Goal: Transaction & Acquisition: Purchase product/service

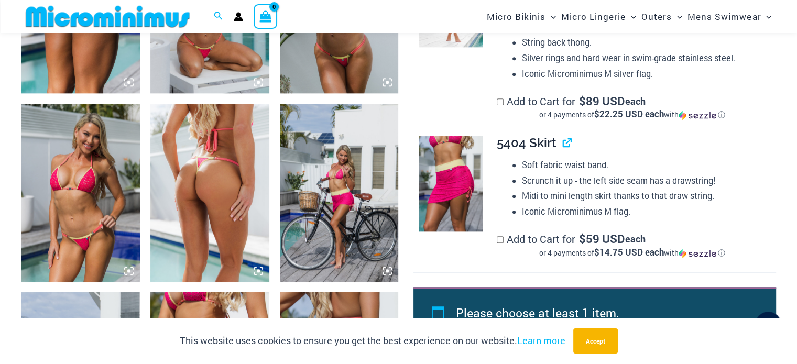
scroll to position [1252, 0]
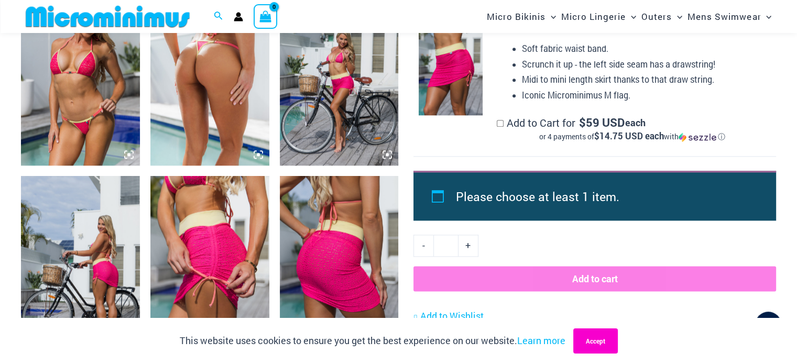
click at [609, 349] on button "Accept" at bounding box center [596, 341] width 45 height 25
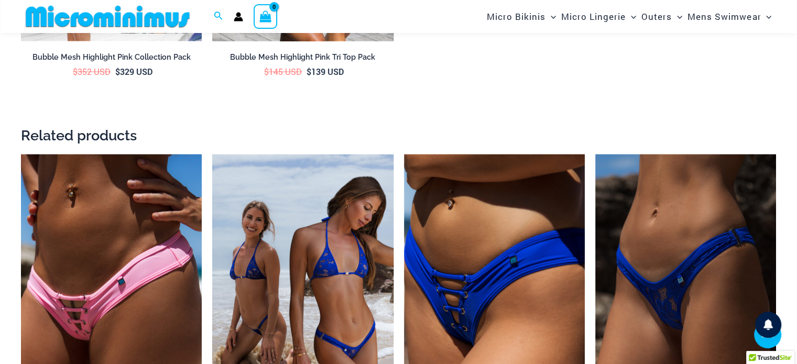
scroll to position [2196, 0]
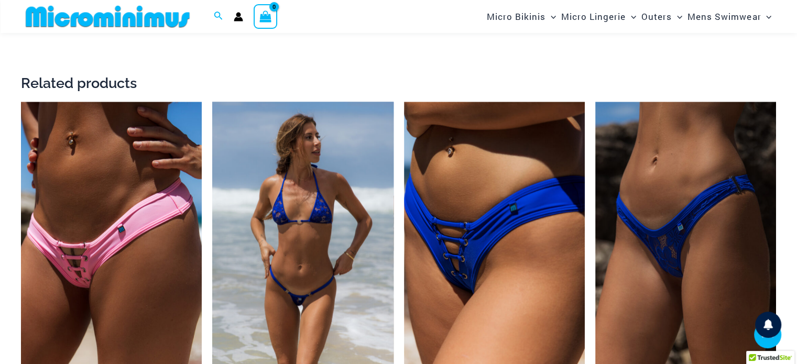
click at [322, 228] on img at bounding box center [302, 238] width 181 height 272
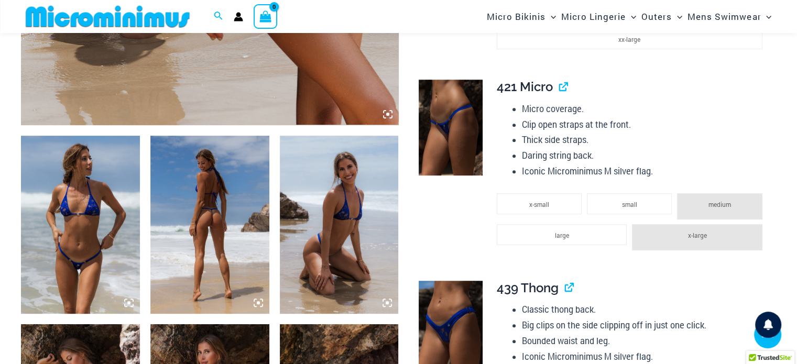
scroll to position [620, 0]
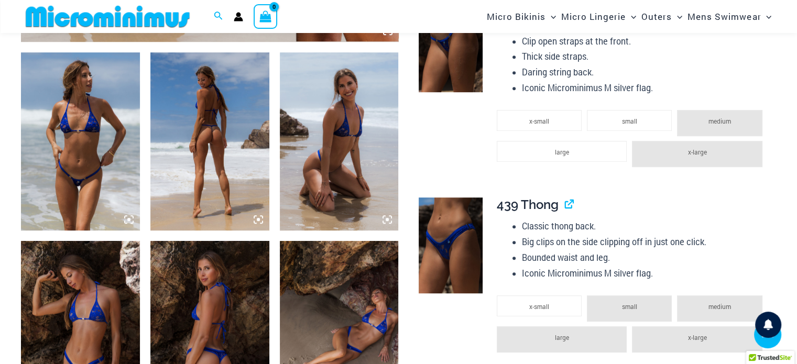
click at [58, 132] on img at bounding box center [80, 141] width 119 height 178
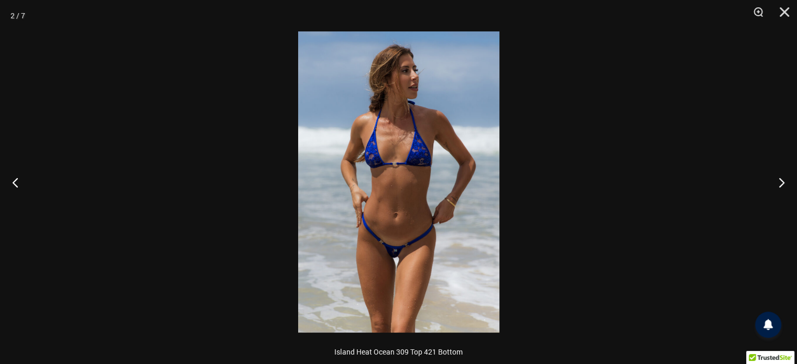
click at [432, 136] on img at bounding box center [398, 181] width 201 height 301
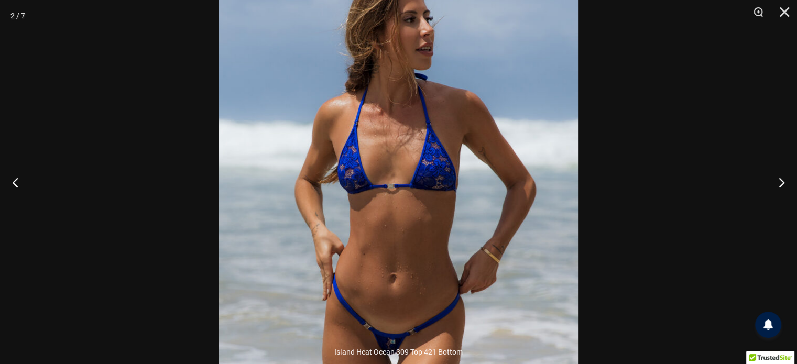
click at [432, 136] on img at bounding box center [399, 219] width 360 height 540
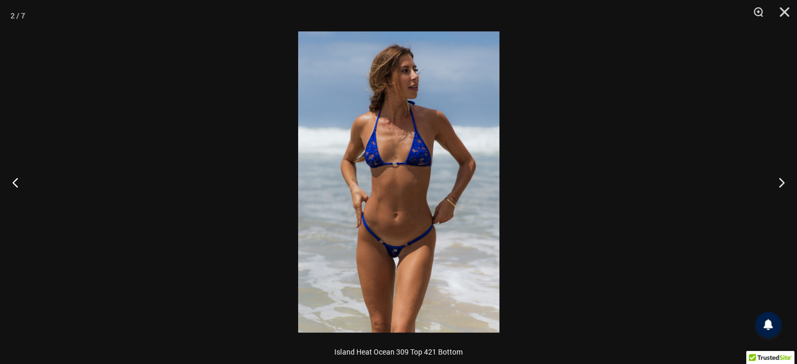
click at [432, 136] on img at bounding box center [398, 181] width 201 height 301
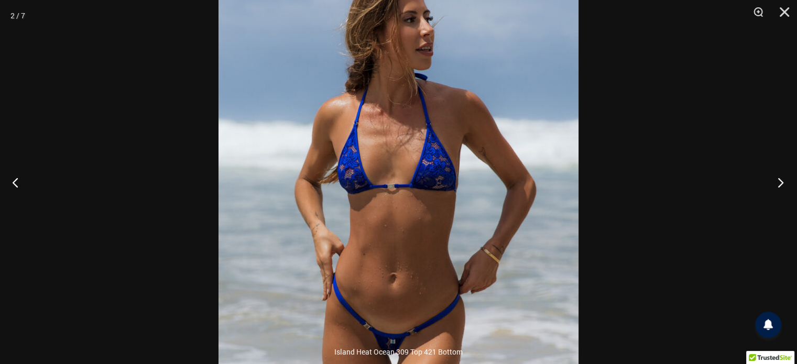
click at [781, 185] on button "Next" at bounding box center [777, 182] width 39 height 52
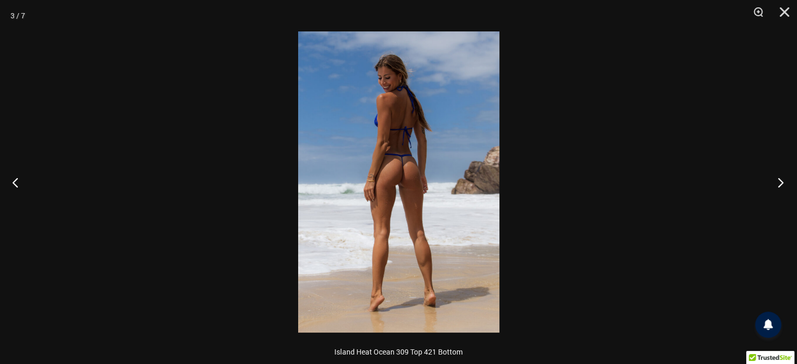
click at [781, 185] on button "Next" at bounding box center [777, 182] width 39 height 52
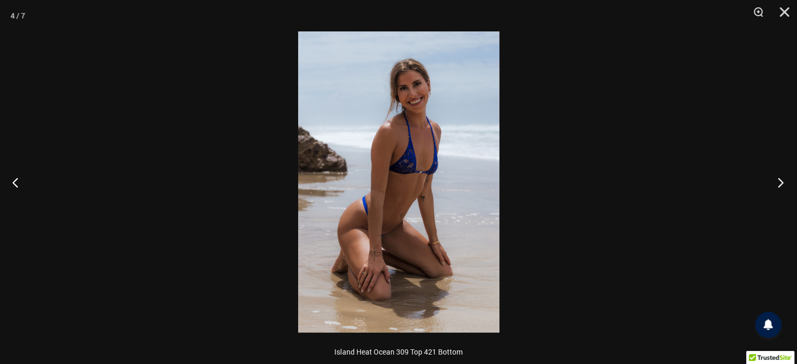
click at [781, 185] on button "Next" at bounding box center [777, 182] width 39 height 52
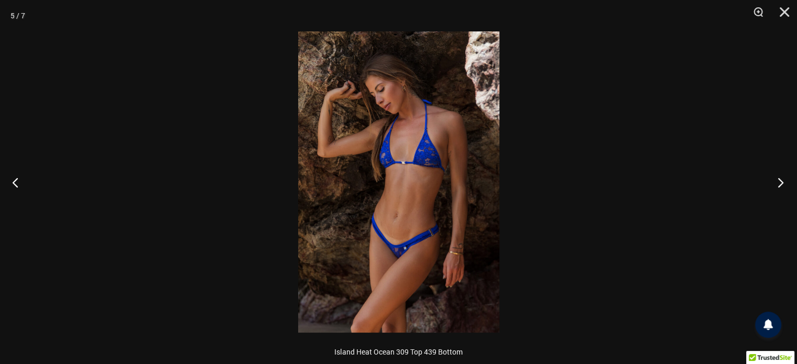
click at [781, 185] on button "Next" at bounding box center [777, 182] width 39 height 52
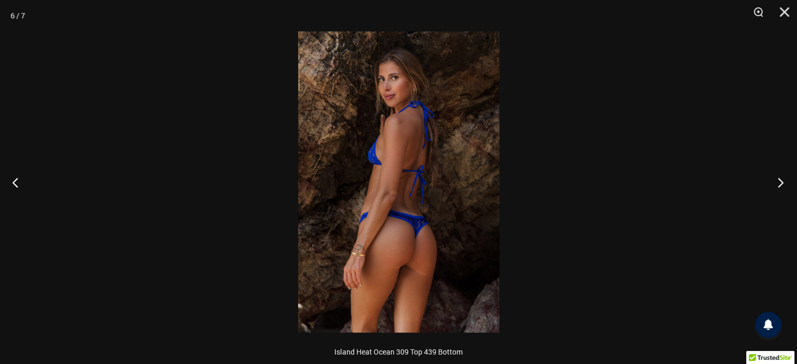
click at [781, 185] on button "Next" at bounding box center [777, 182] width 39 height 52
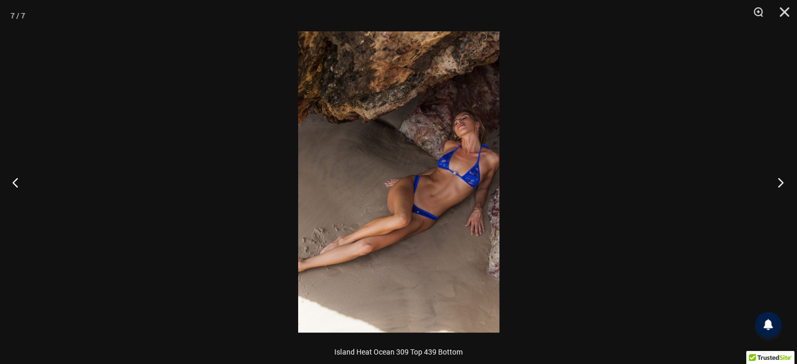
click at [781, 185] on button "Next" at bounding box center [777, 182] width 39 height 52
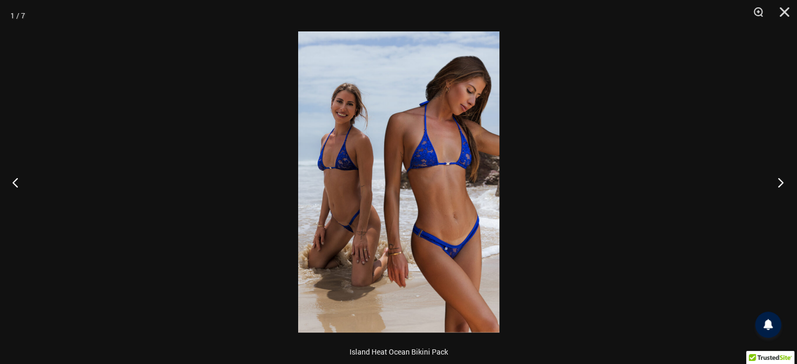
click at [781, 185] on button "Next" at bounding box center [777, 182] width 39 height 52
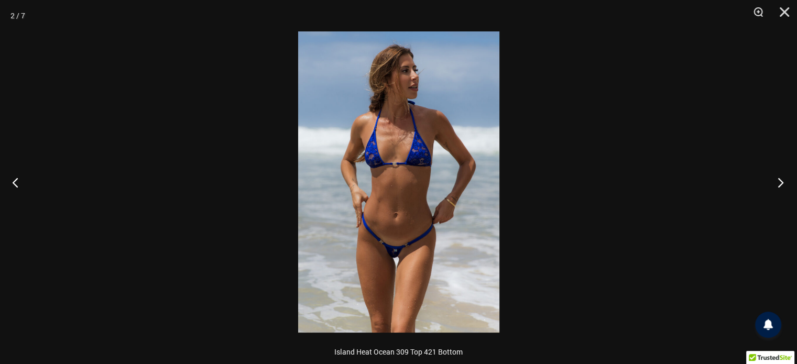
click at [781, 185] on button "Next" at bounding box center [777, 182] width 39 height 52
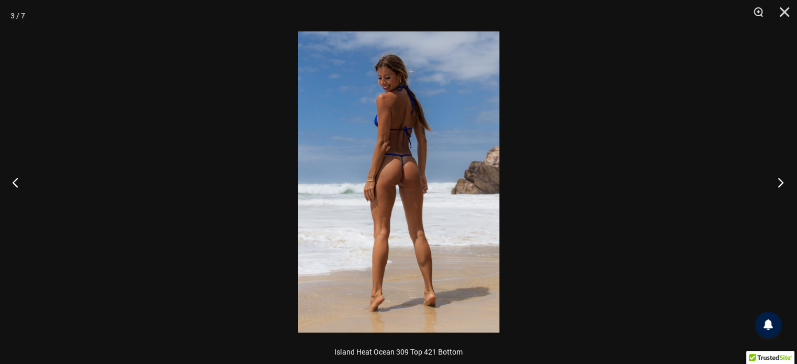
click at [781, 185] on button "Next" at bounding box center [777, 182] width 39 height 52
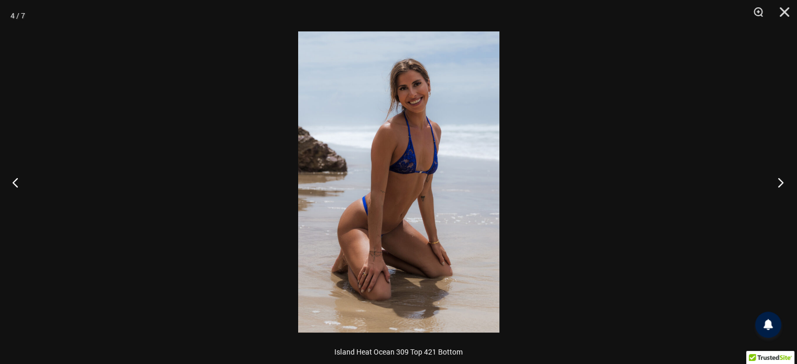
click at [781, 185] on button "Next" at bounding box center [777, 182] width 39 height 52
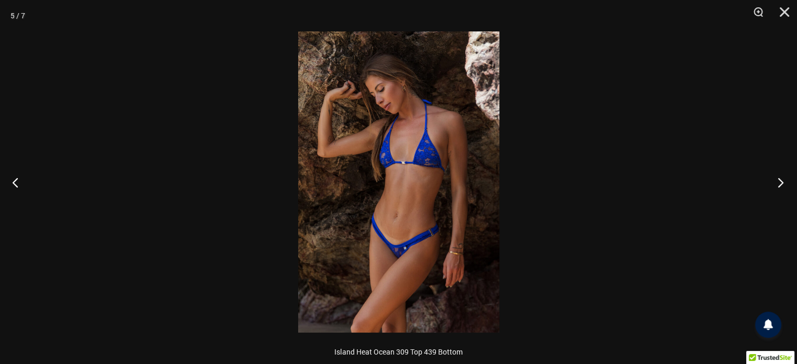
click at [781, 185] on button "Next" at bounding box center [777, 182] width 39 height 52
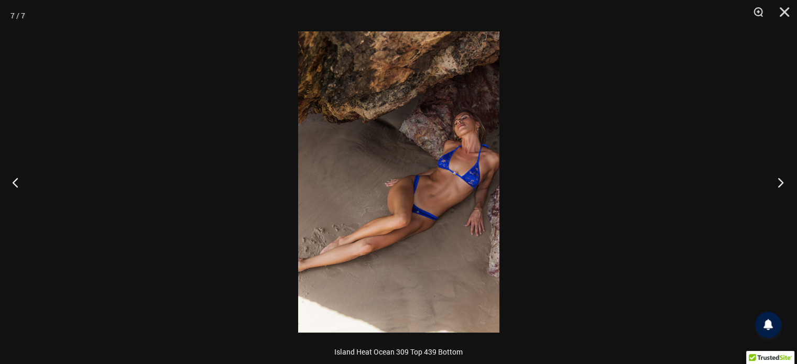
click at [781, 185] on button "Next" at bounding box center [777, 182] width 39 height 52
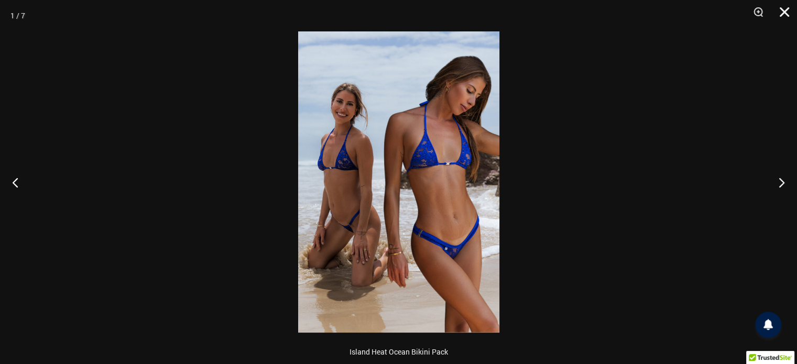
click at [787, 9] on button "Close" at bounding box center [781, 15] width 26 height 31
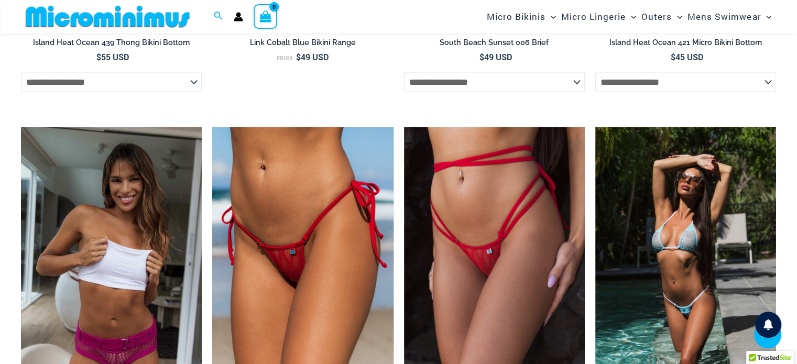
scroll to position [2560, 0]
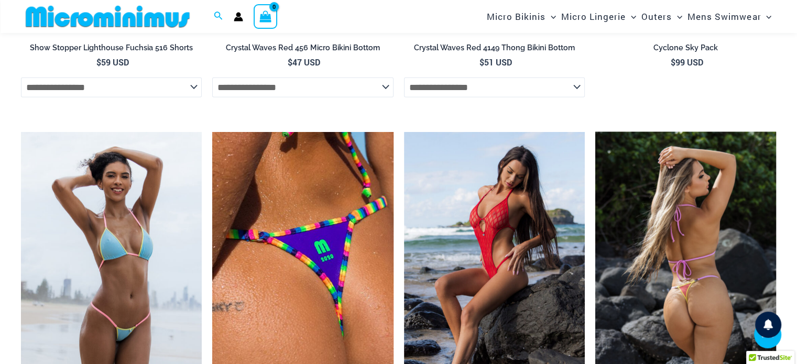
click at [677, 263] on img at bounding box center [686, 268] width 181 height 272
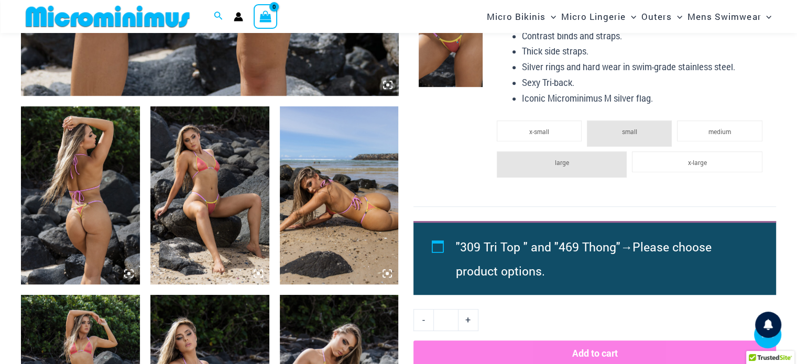
scroll to position [568, 0]
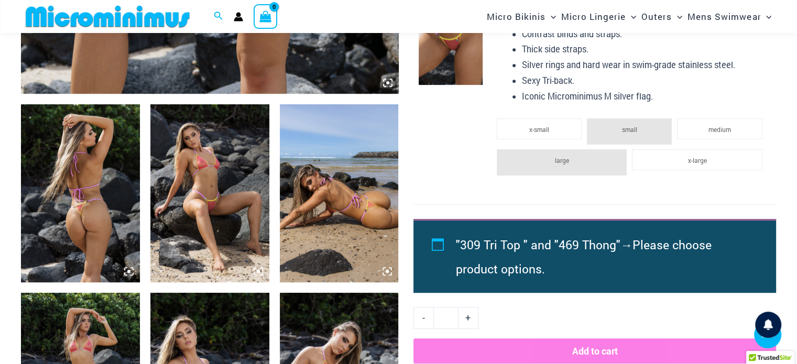
click at [88, 175] on img at bounding box center [80, 193] width 119 height 178
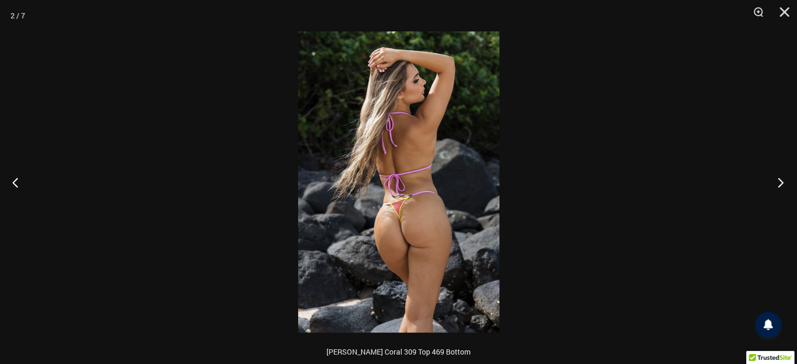
click at [783, 185] on button "Next" at bounding box center [777, 182] width 39 height 52
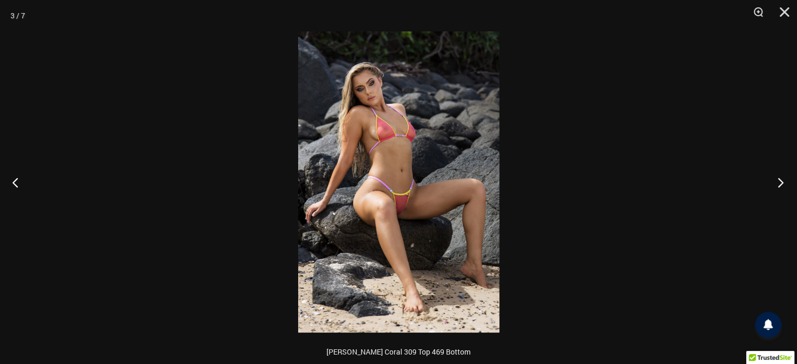
click at [783, 185] on button "Next" at bounding box center [777, 182] width 39 height 52
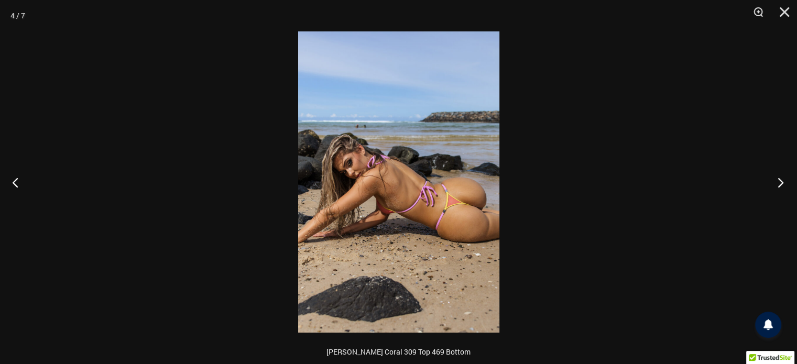
click at [783, 185] on button "Next" at bounding box center [777, 182] width 39 height 52
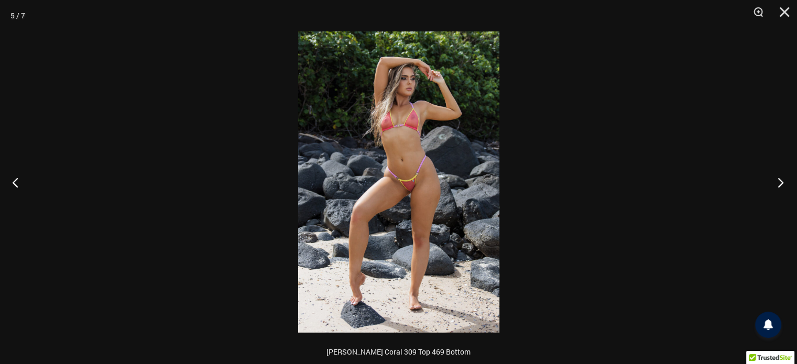
click at [783, 185] on button "Next" at bounding box center [777, 182] width 39 height 52
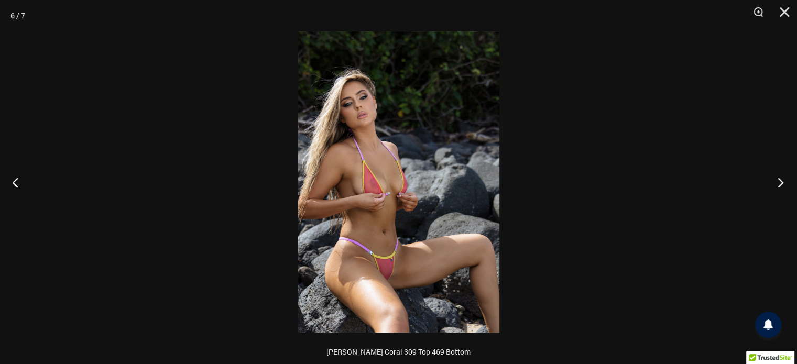
click at [783, 185] on button "Next" at bounding box center [777, 182] width 39 height 52
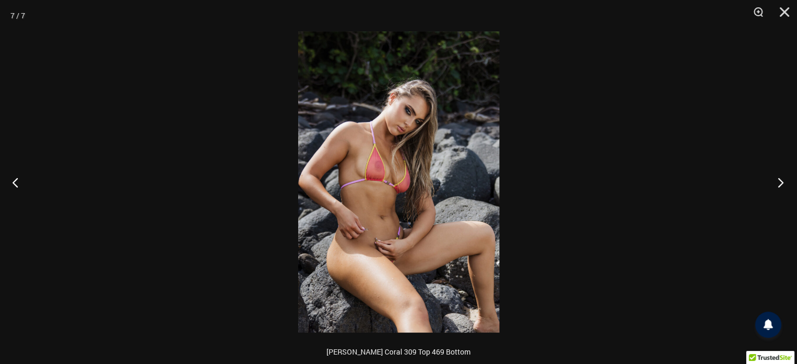
click at [783, 185] on button "Next" at bounding box center [777, 182] width 39 height 52
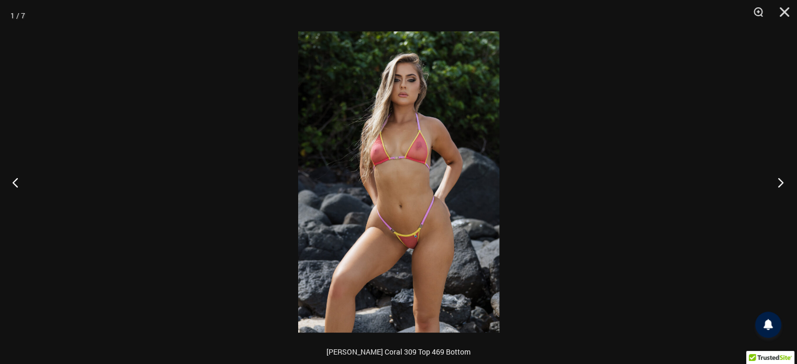
click at [783, 185] on button "Next" at bounding box center [777, 182] width 39 height 52
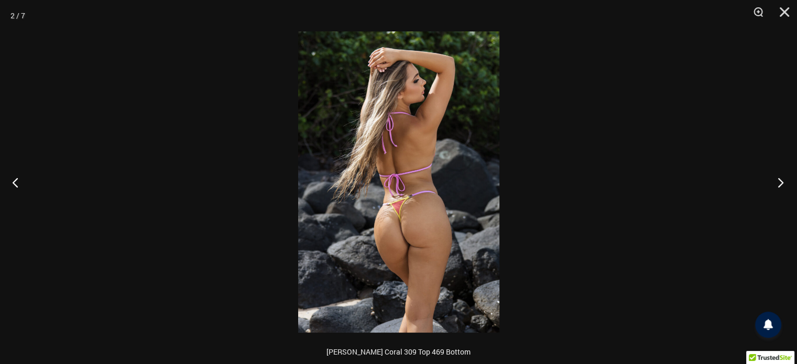
click at [783, 185] on button "Next" at bounding box center [777, 182] width 39 height 52
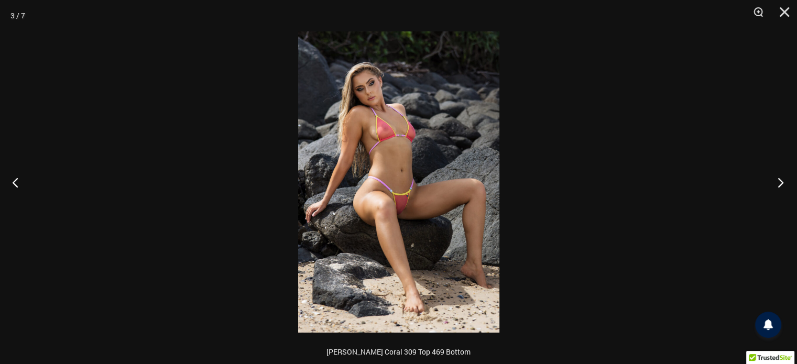
click at [783, 185] on button "Next" at bounding box center [777, 182] width 39 height 52
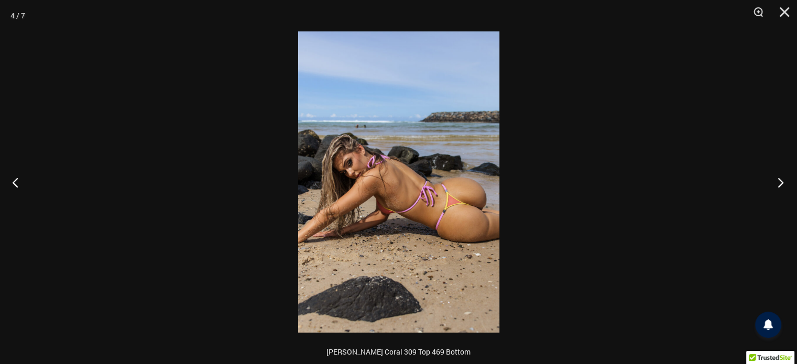
click at [784, 184] on button "Next" at bounding box center [777, 182] width 39 height 52
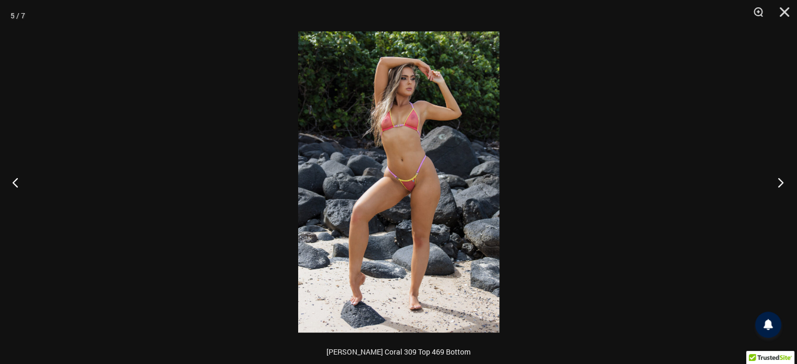
click at [784, 184] on button "Next" at bounding box center [777, 182] width 39 height 52
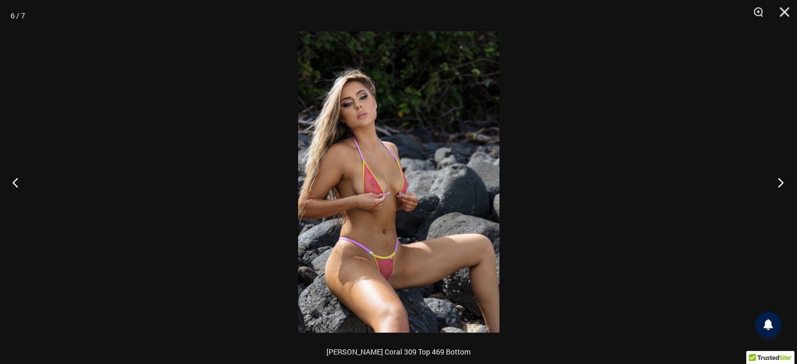
click at [784, 184] on button "Next" at bounding box center [777, 182] width 39 height 52
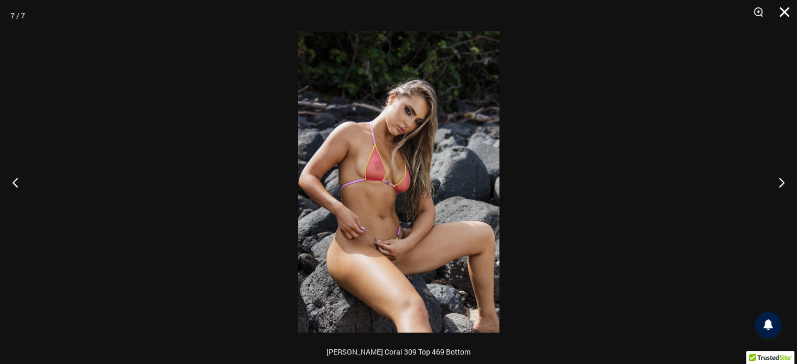
click at [788, 16] on button "Close" at bounding box center [781, 15] width 26 height 31
